Goal: Task Accomplishment & Management: Complete application form

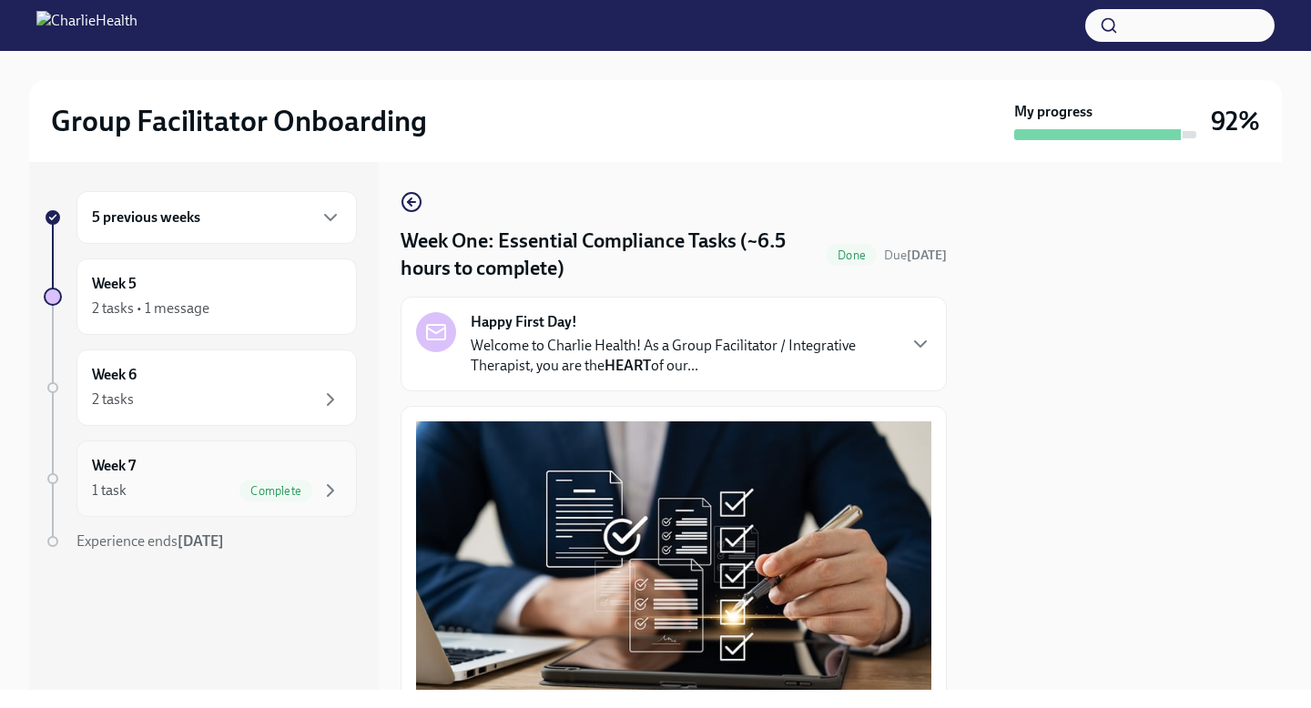
click at [232, 488] on div "1 task Complete" at bounding box center [217, 491] width 250 height 22
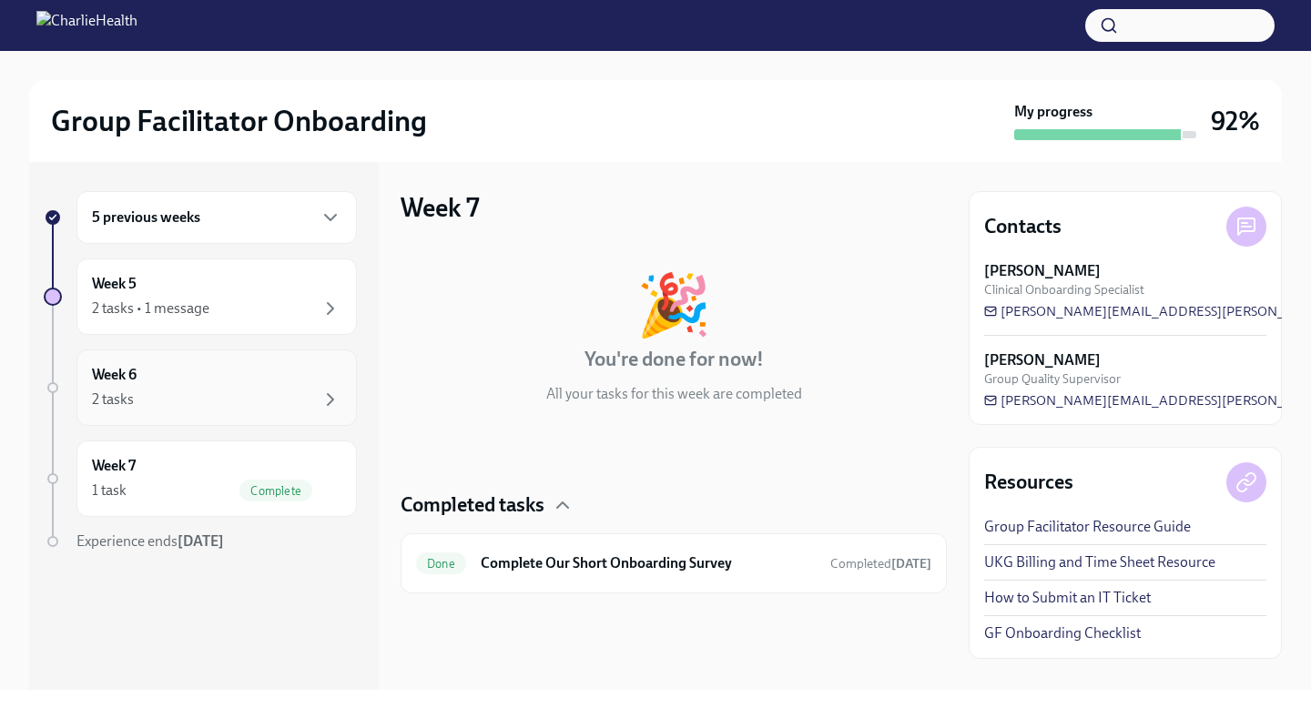
click at [297, 396] on div "2 tasks" at bounding box center [217, 400] width 250 height 22
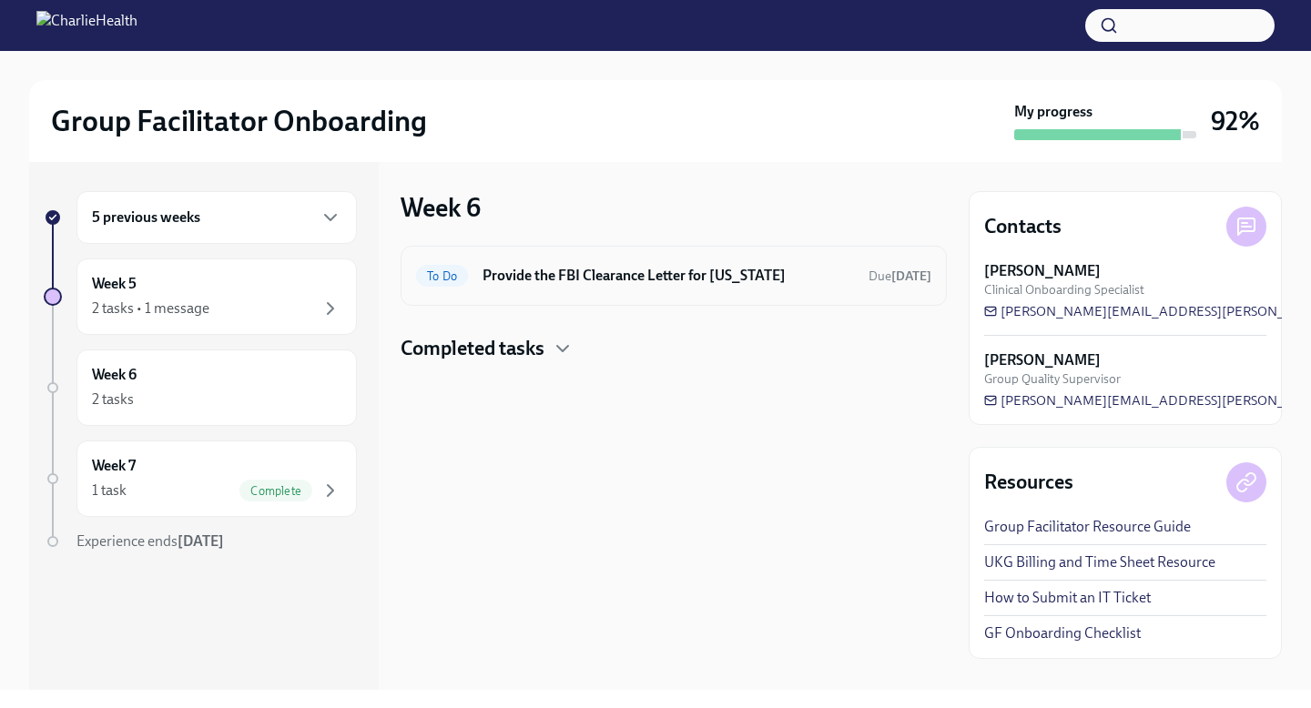
click at [724, 269] on h6 "Provide the FBI Clearance Letter for [US_STATE]" at bounding box center [669, 276] width 372 height 20
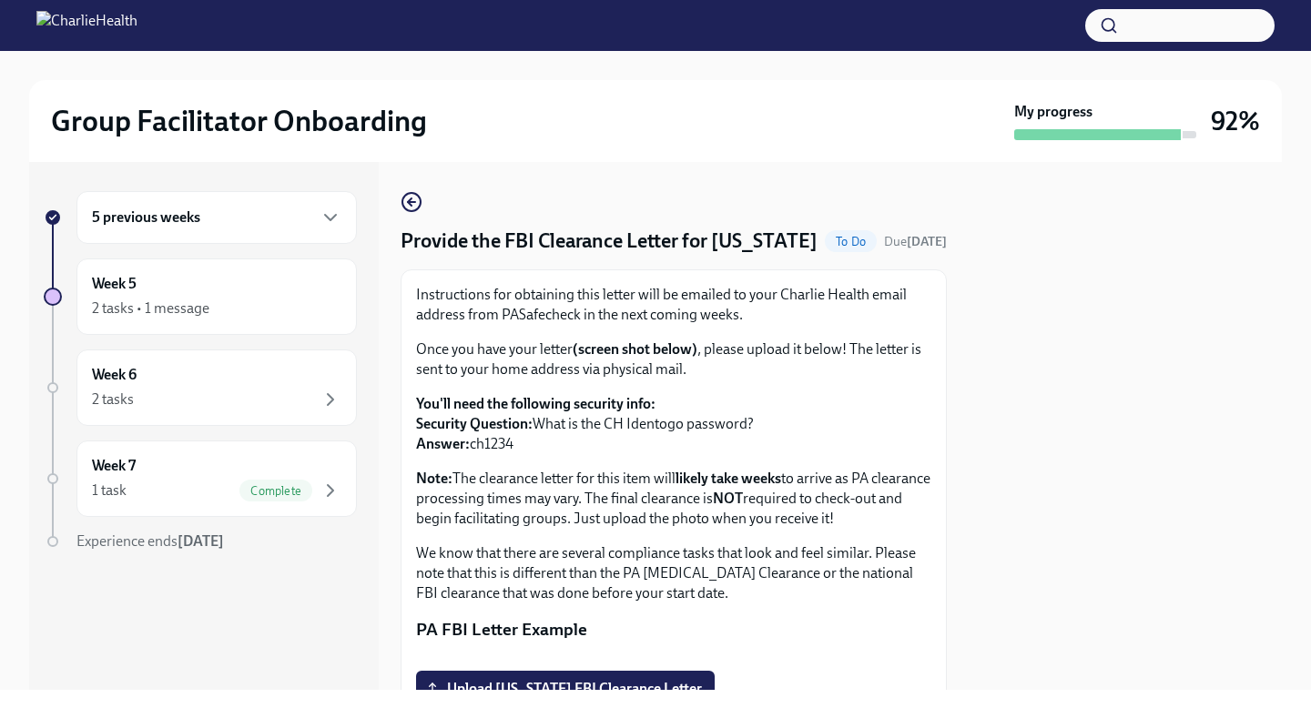
drag, startPoint x: 519, startPoint y: 470, endPoint x: 474, endPoint y: 471, distance: 45.5
click at [474, 454] on p "You'll need the following security info: Security Question: What is the CH Iden…" at bounding box center [673, 424] width 515 height 60
copy p "ch1234"
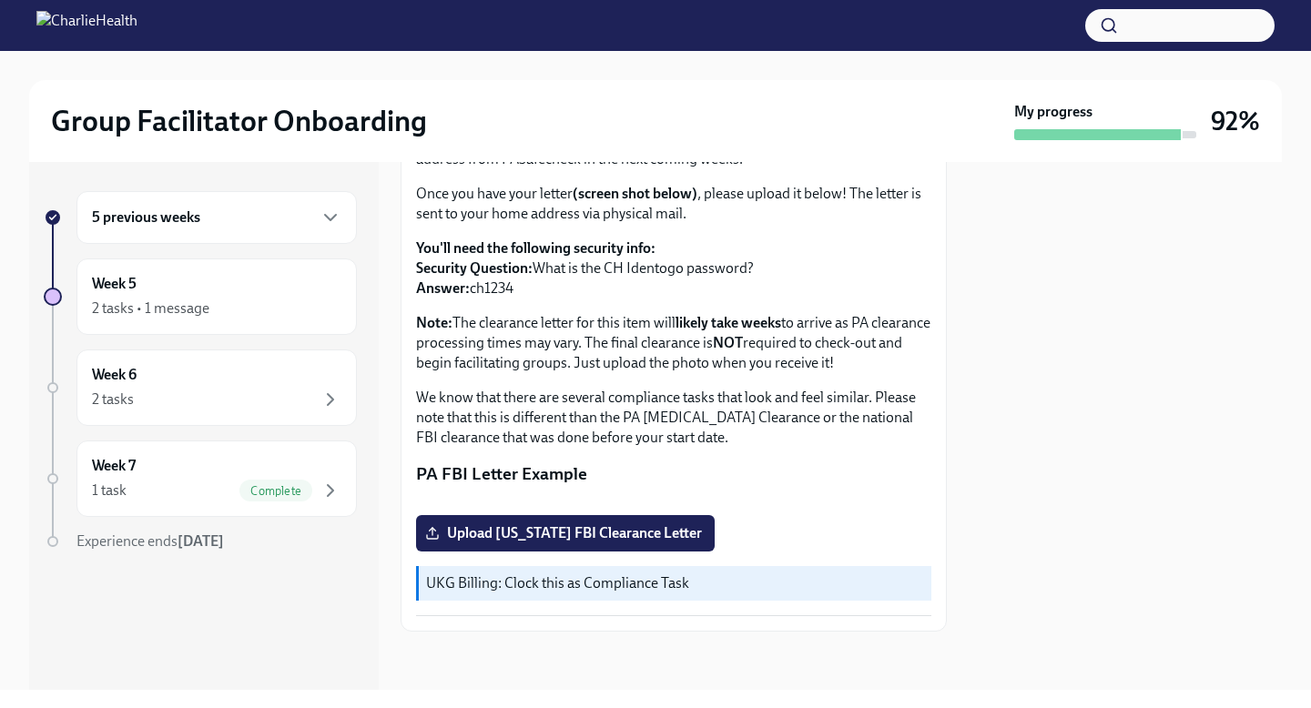
scroll to position [355, 0]
click at [591, 535] on span "Upload [US_STATE] FBI Clearance Letter" at bounding box center [565, 533] width 273 height 18
click at [0, 0] on input "Upload [US_STATE] FBI Clearance Letter" at bounding box center [0, 0] width 0 height 0
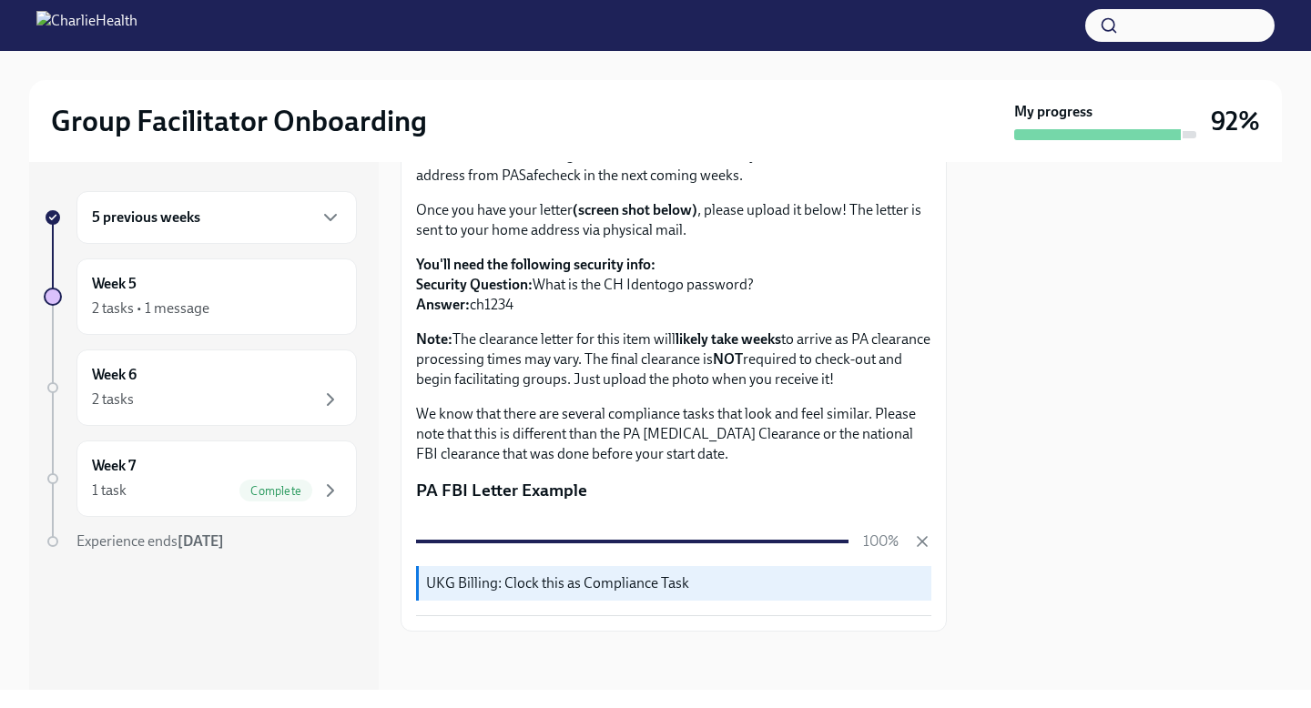
scroll to position [339, 0]
